Goal: Information Seeking & Learning: Learn about a topic

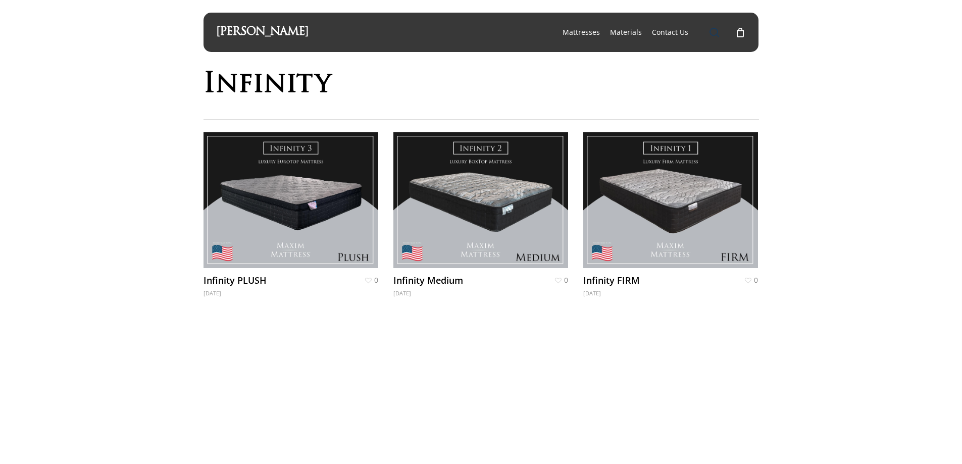
click at [714, 36] on span "Main Menu" at bounding box center [714, 32] width 10 height 10
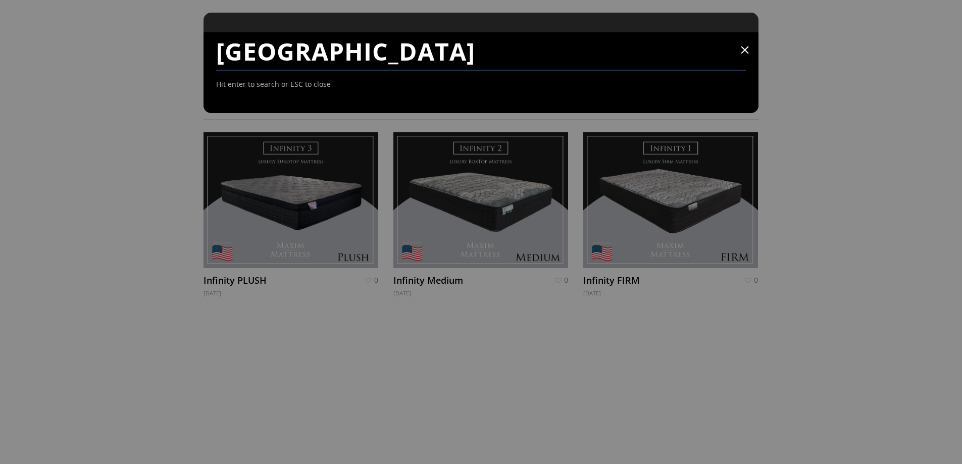
type input "SEATTLE"
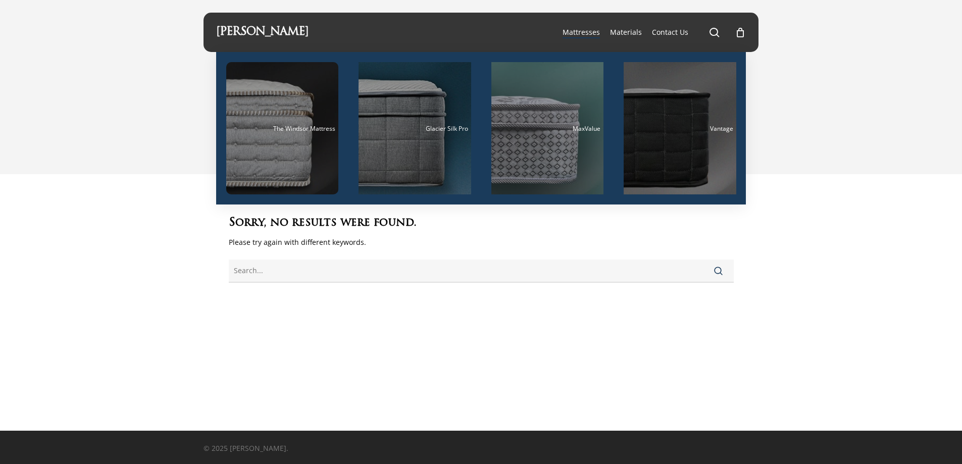
click at [578, 32] on span "Mattresses" at bounding box center [580, 32] width 37 height 10
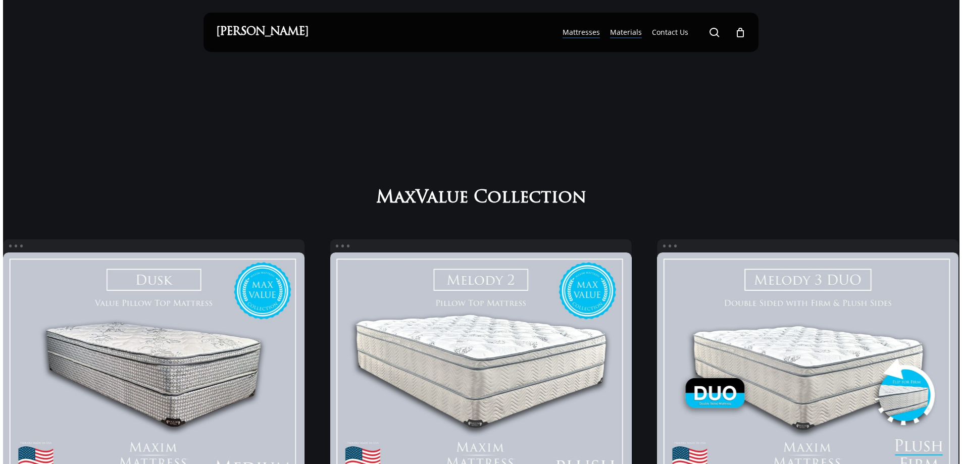
click at [626, 31] on span "Materials" at bounding box center [626, 32] width 32 height 10
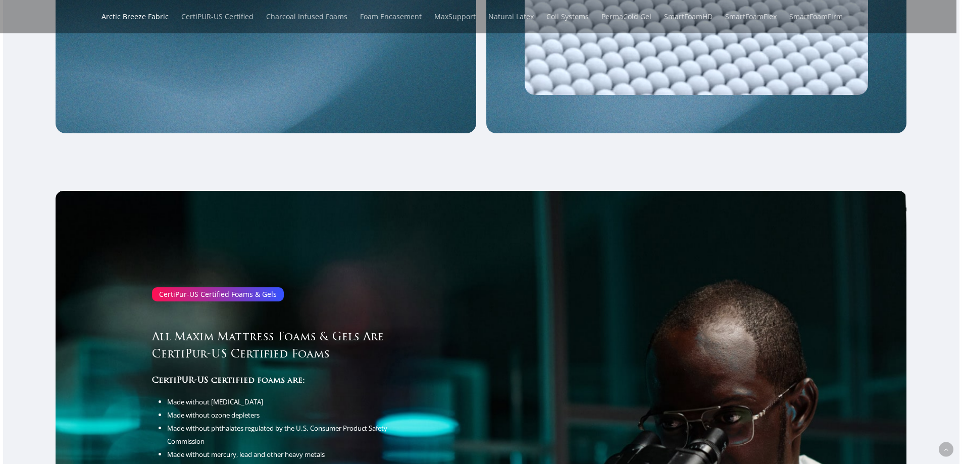
scroll to position [2132, 0]
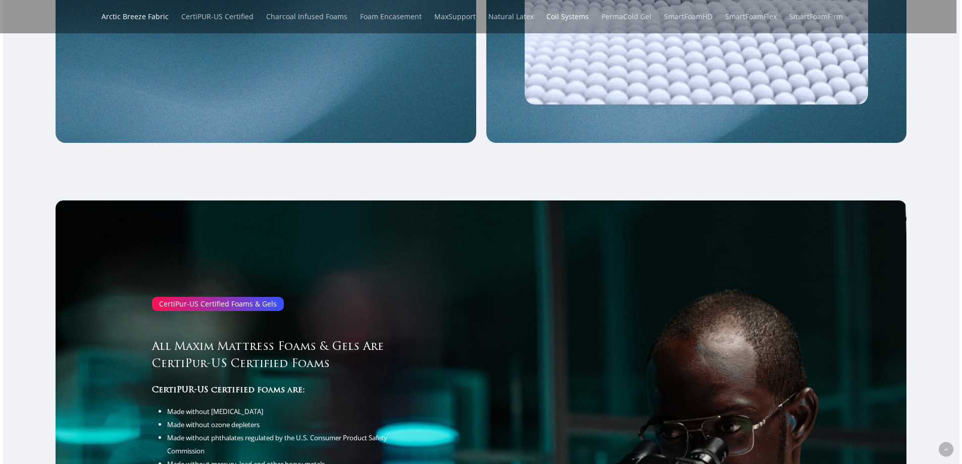
click at [576, 16] on link "Coil Systems" at bounding box center [567, 16] width 42 height 33
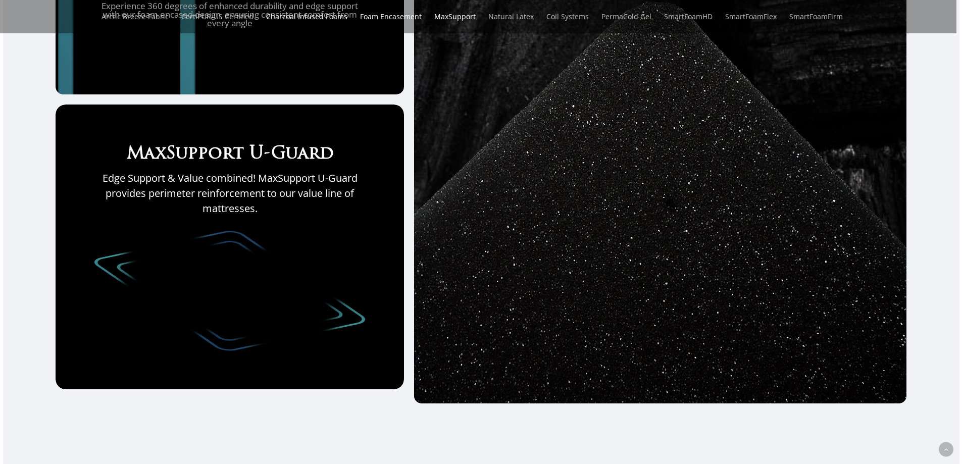
scroll to position [3242, 0]
